Goal: Information Seeking & Learning: Find specific fact

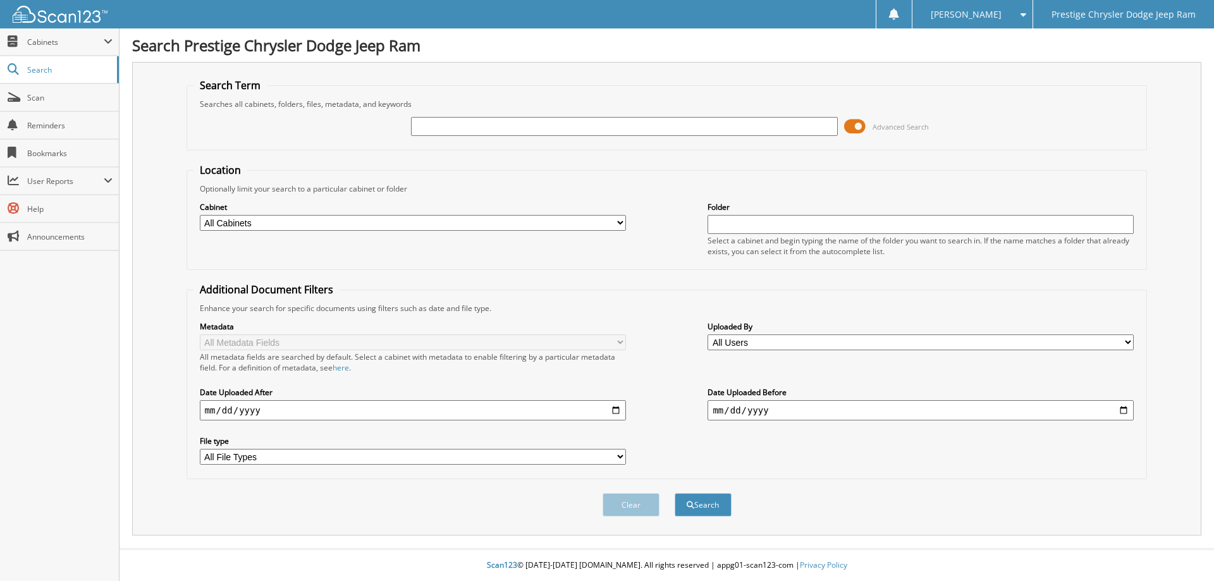
click at [615, 493] on div "Clear" at bounding box center [630, 505] width 59 height 26
click at [451, 126] on input "text" at bounding box center [624, 126] width 426 height 19
type input "6183079"
click at [674, 493] on button "Search" at bounding box center [702, 504] width 57 height 23
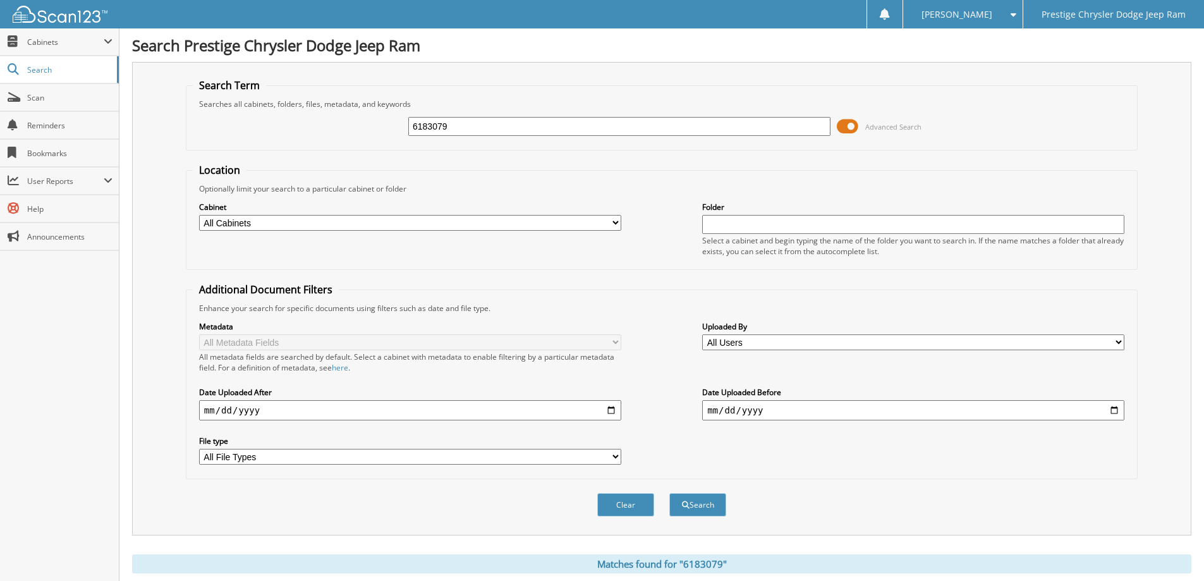
click at [471, 125] on input "6183079" at bounding box center [619, 126] width 422 height 19
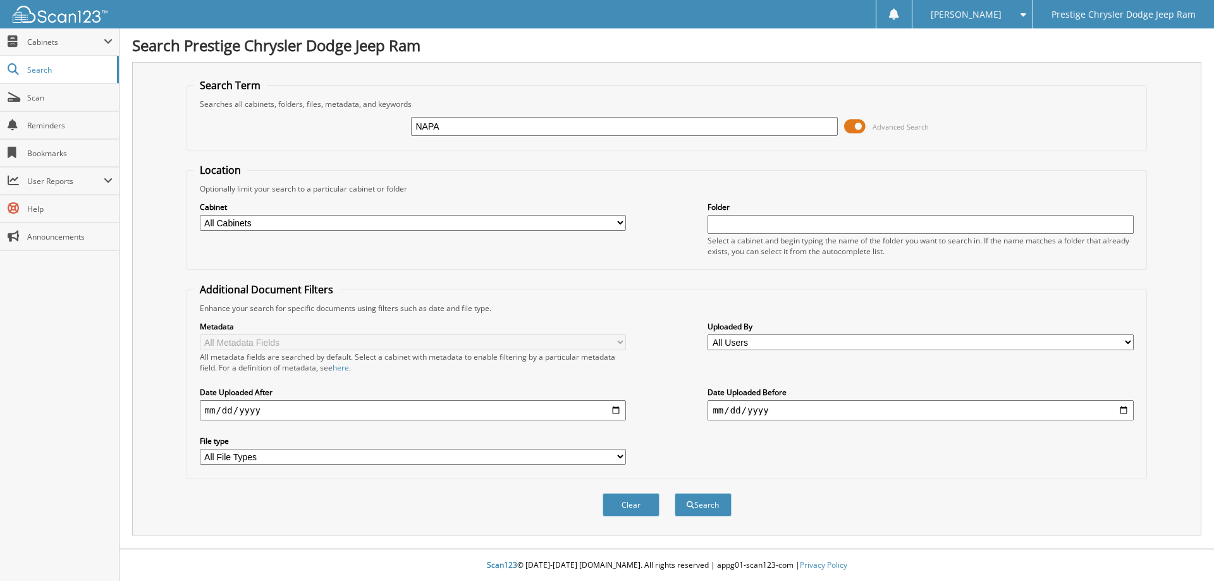
type input "NAPA"
click at [674, 493] on button "Search" at bounding box center [702, 504] width 57 height 23
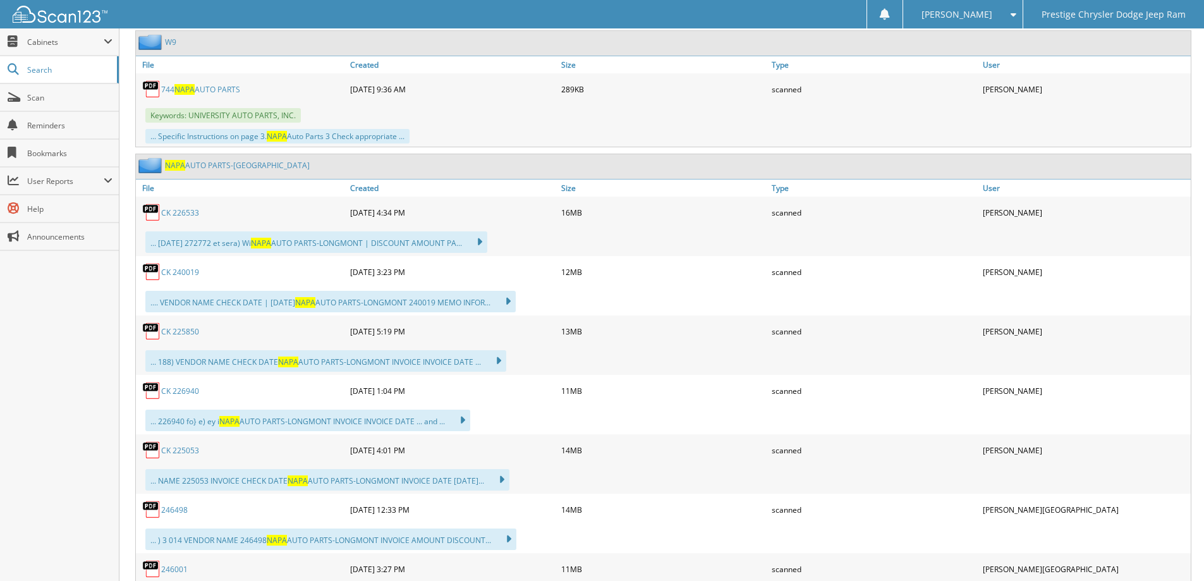
scroll to position [632, 0]
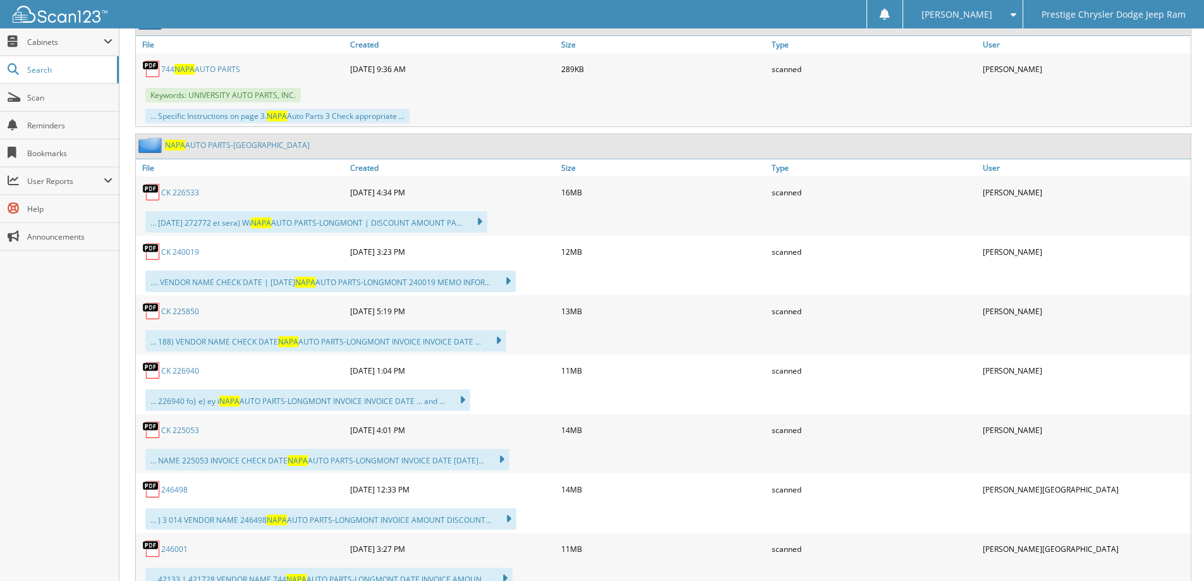
click at [176, 488] on link "246498" at bounding box center [174, 489] width 27 height 11
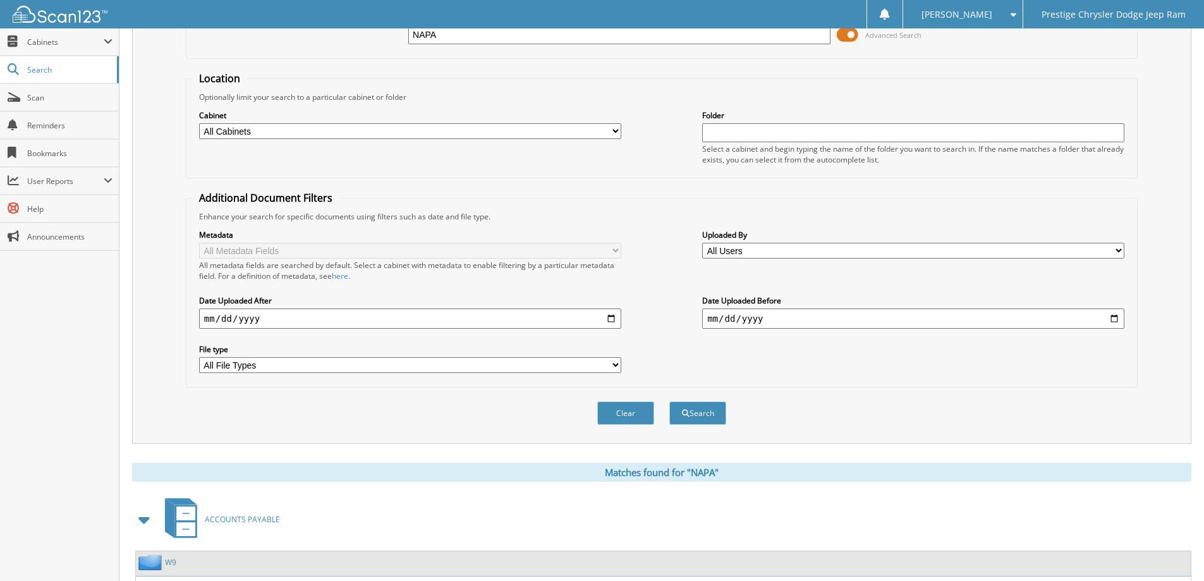
scroll to position [0, 0]
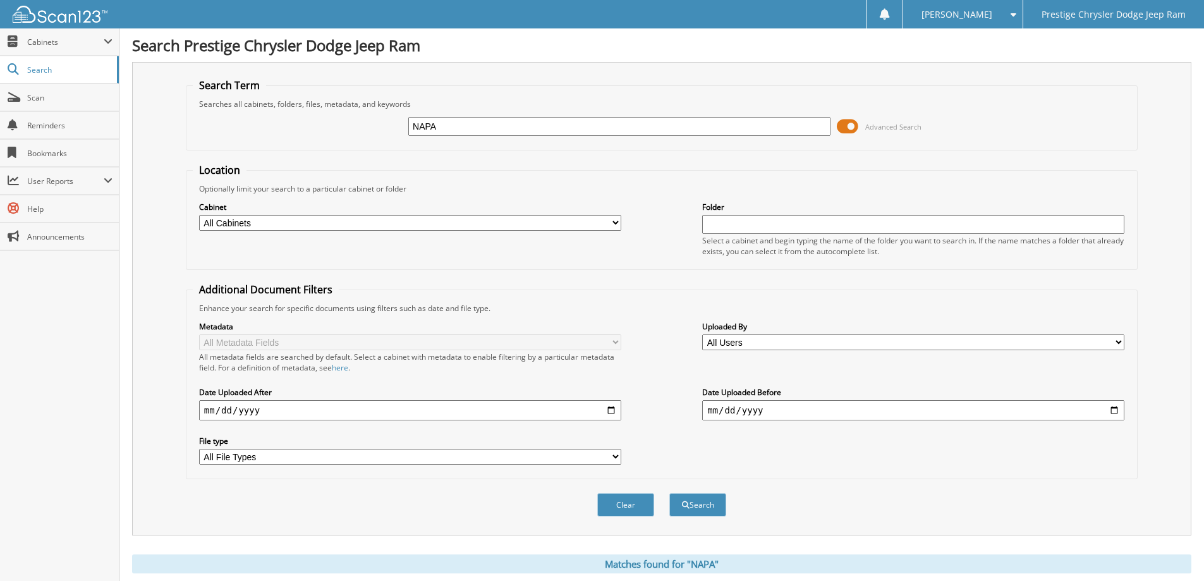
click at [1116, 409] on input "date" at bounding box center [913, 410] width 422 height 20
click at [851, 484] on div "Clear Search" at bounding box center [662, 504] width 952 height 51
click at [610, 410] on input "date" at bounding box center [410, 410] width 422 height 20
type input "[DATE]"
click at [693, 506] on button "Search" at bounding box center [697, 504] width 57 height 23
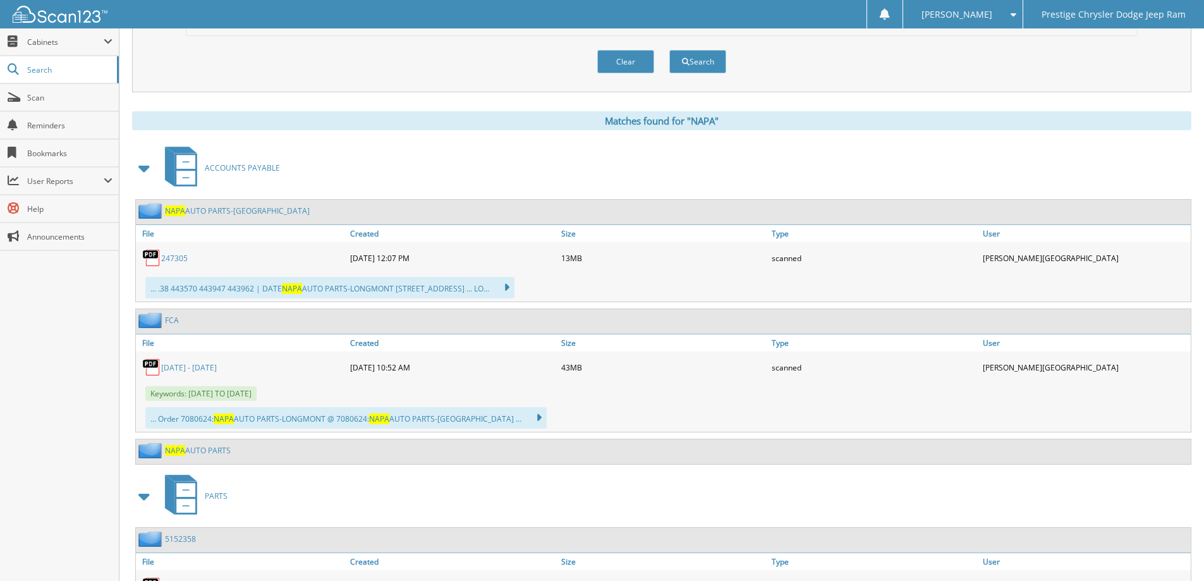
scroll to position [442, 0]
click at [193, 365] on link "[DATE] - [DATE]" at bounding box center [189, 368] width 56 height 11
click at [150, 258] on img at bounding box center [151, 258] width 19 height 19
drag, startPoint x: 155, startPoint y: 257, endPoint x: 487, endPoint y: 360, distance: 347.4
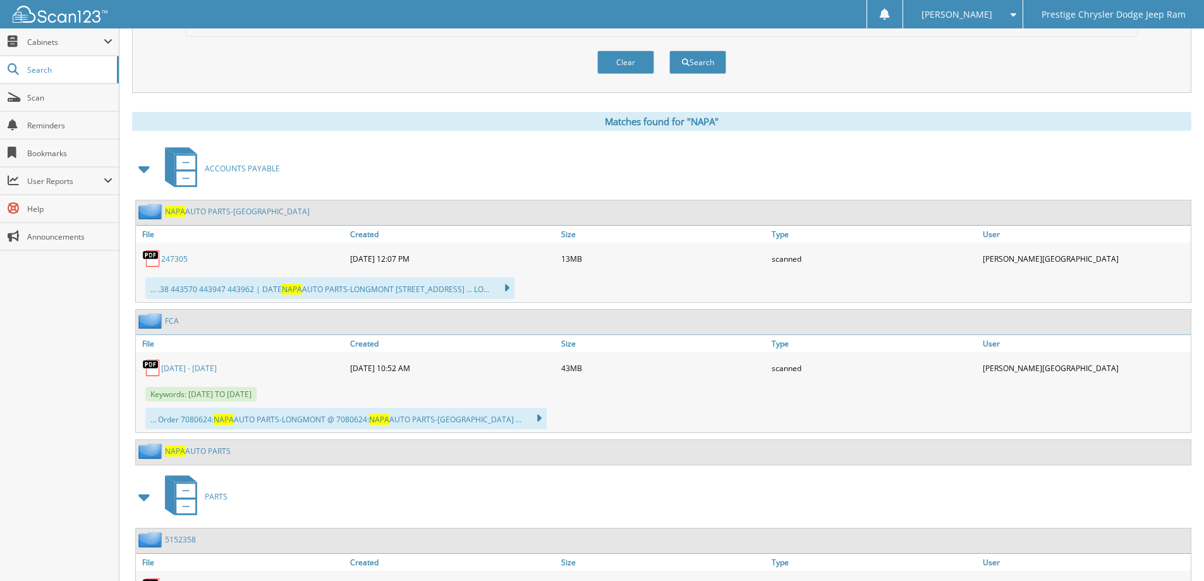
click at [487, 360] on div "[DATE] 10:52 AM" at bounding box center [452, 367] width 211 height 25
click at [178, 260] on link "247305" at bounding box center [174, 258] width 27 height 11
